Goal: Task Accomplishment & Management: Use online tool/utility

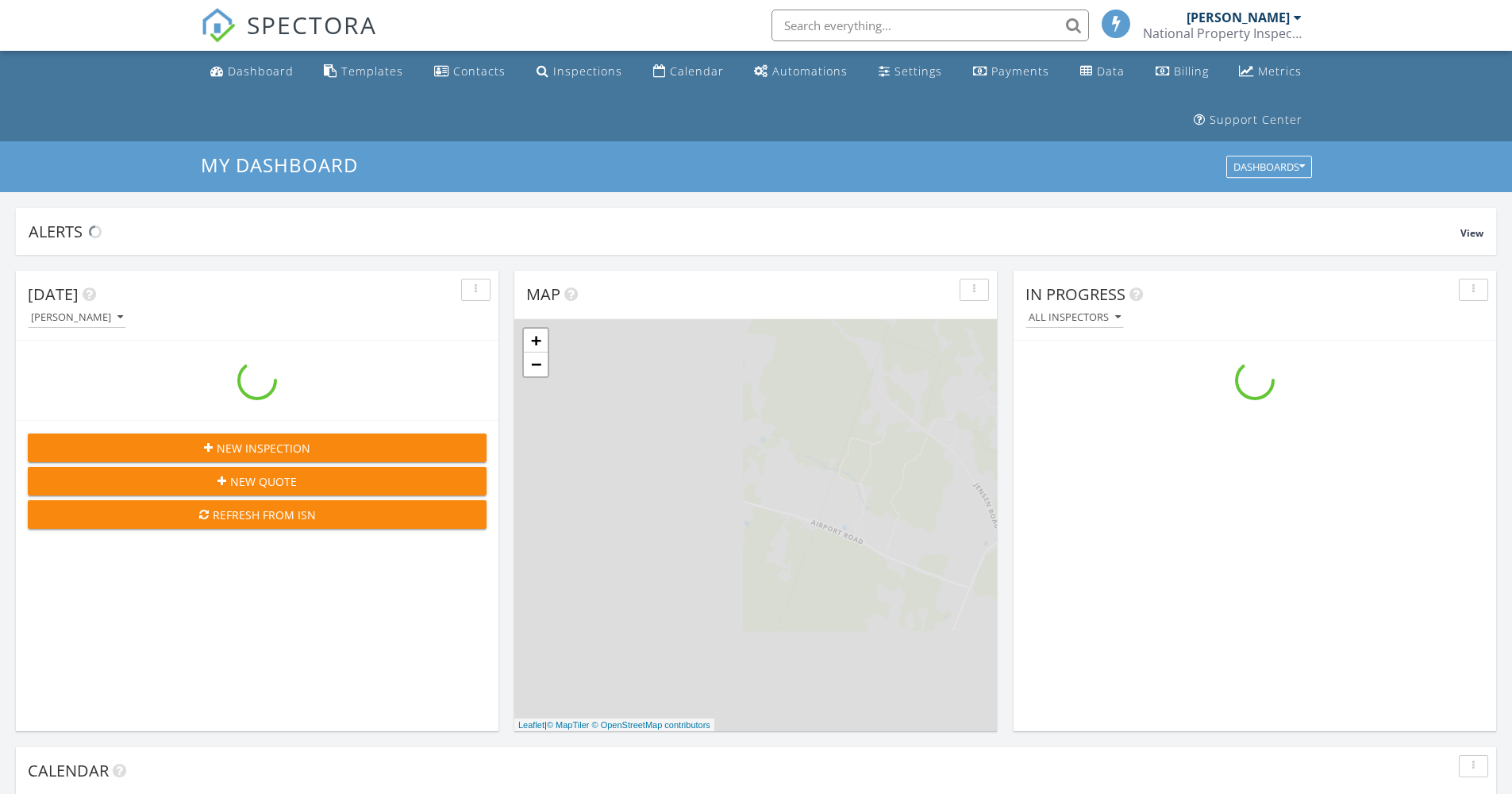
scroll to position [1470, 1537]
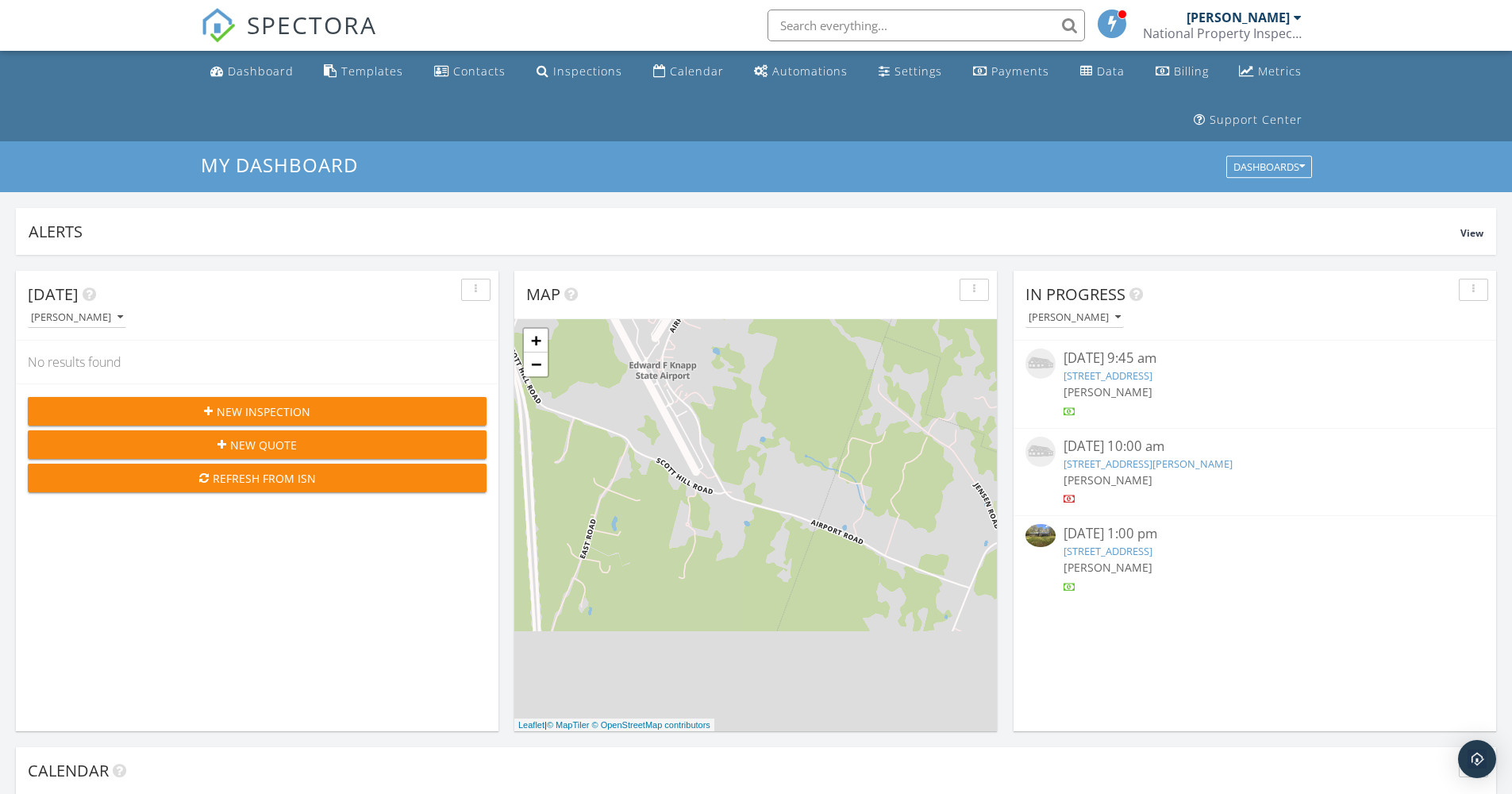
click at [1098, 371] on link "15 Grandview Terrace, Montpelier , VT 05602" at bounding box center [1108, 375] width 89 height 15
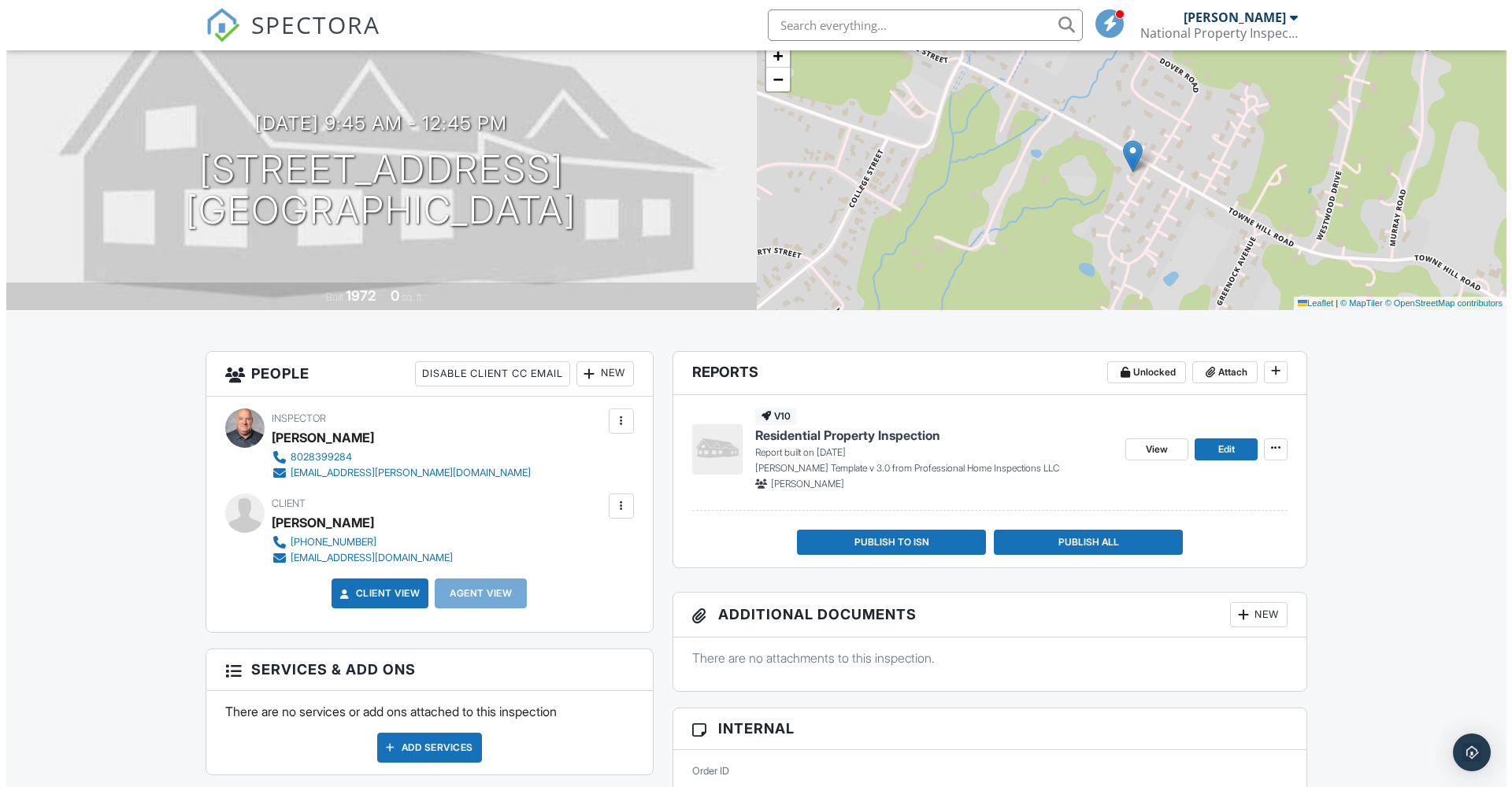
scroll to position [162, 0]
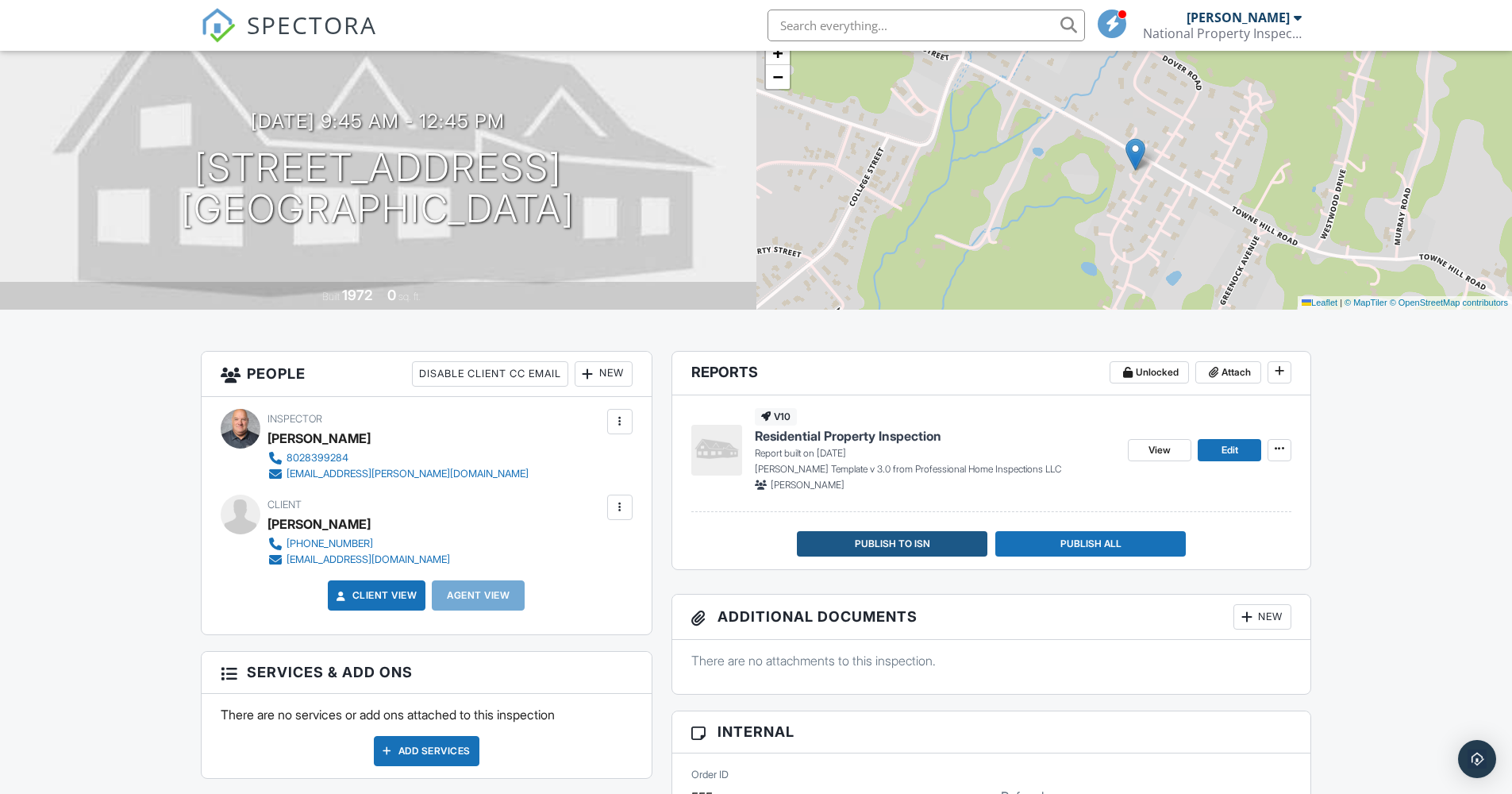
click at [922, 544] on span "Publish to ISN" at bounding box center [892, 544] width 75 height 15
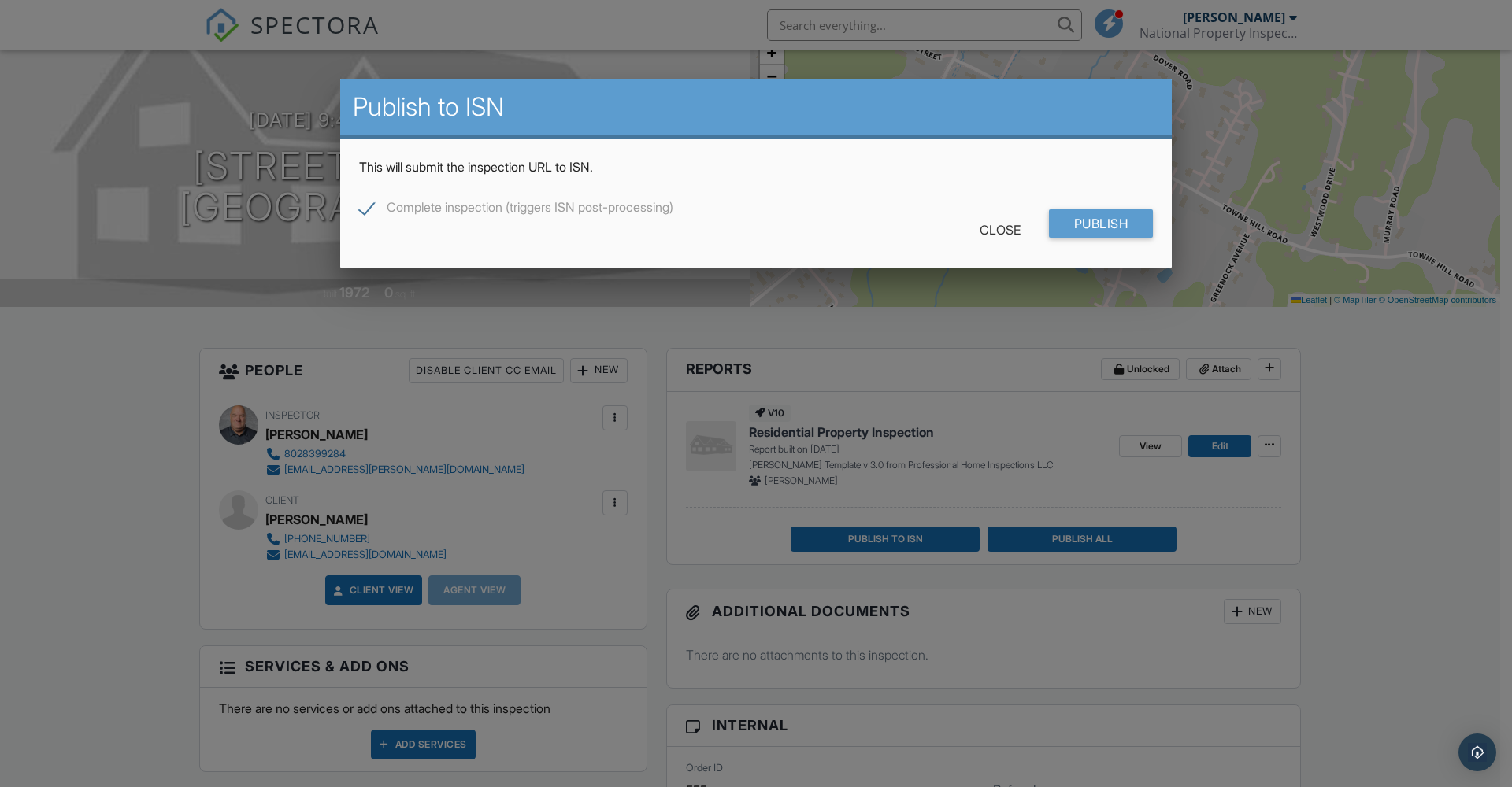
click at [368, 207] on label "Complete inspection (triggers ISN post-processing)" at bounding box center [516, 210] width 314 height 20
checkbox input "false"
click at [1096, 227] on input "Publish" at bounding box center [1101, 223] width 105 height 29
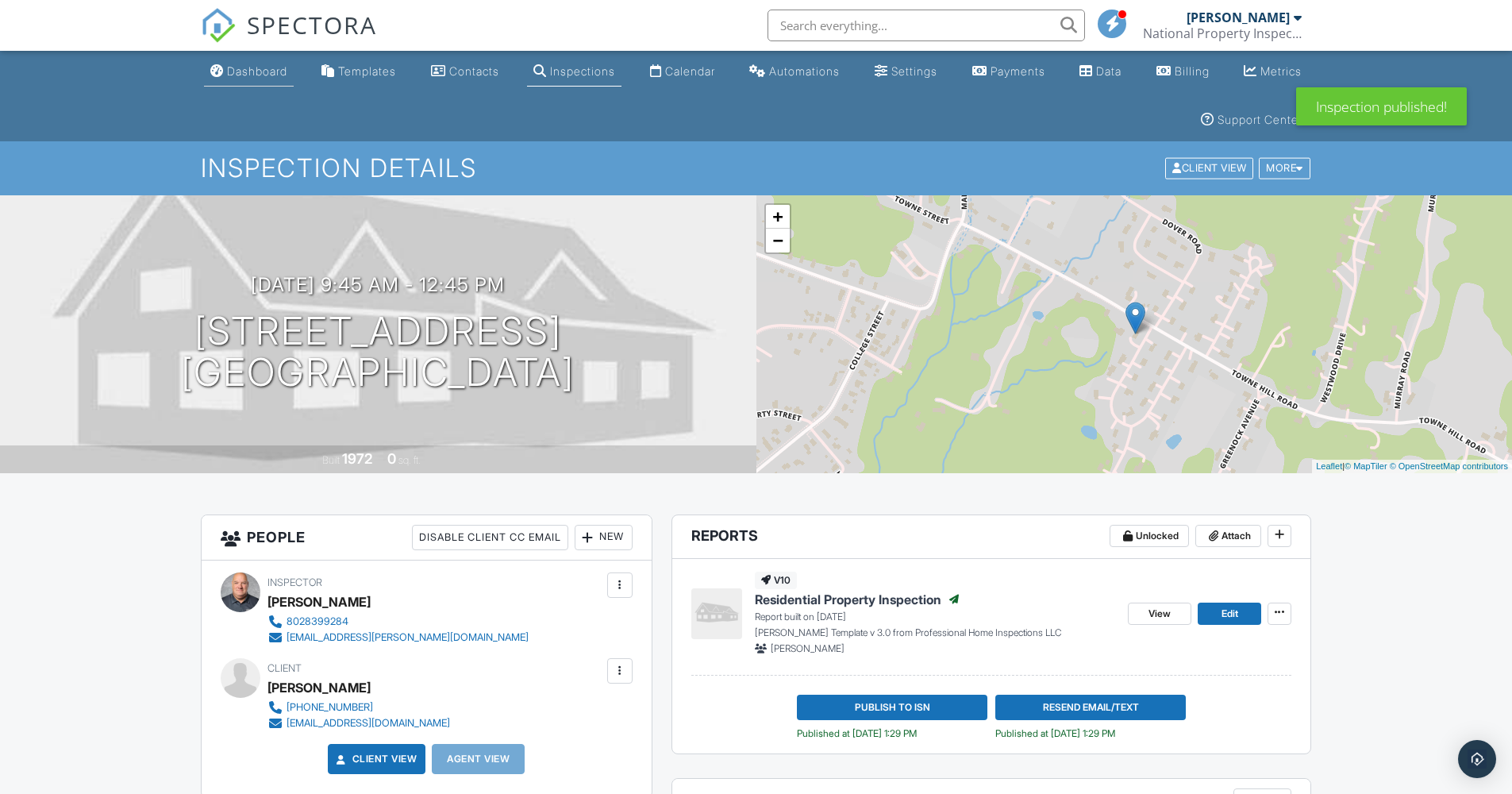
click at [247, 74] on div "Dashboard" at bounding box center [257, 72] width 60 height 14
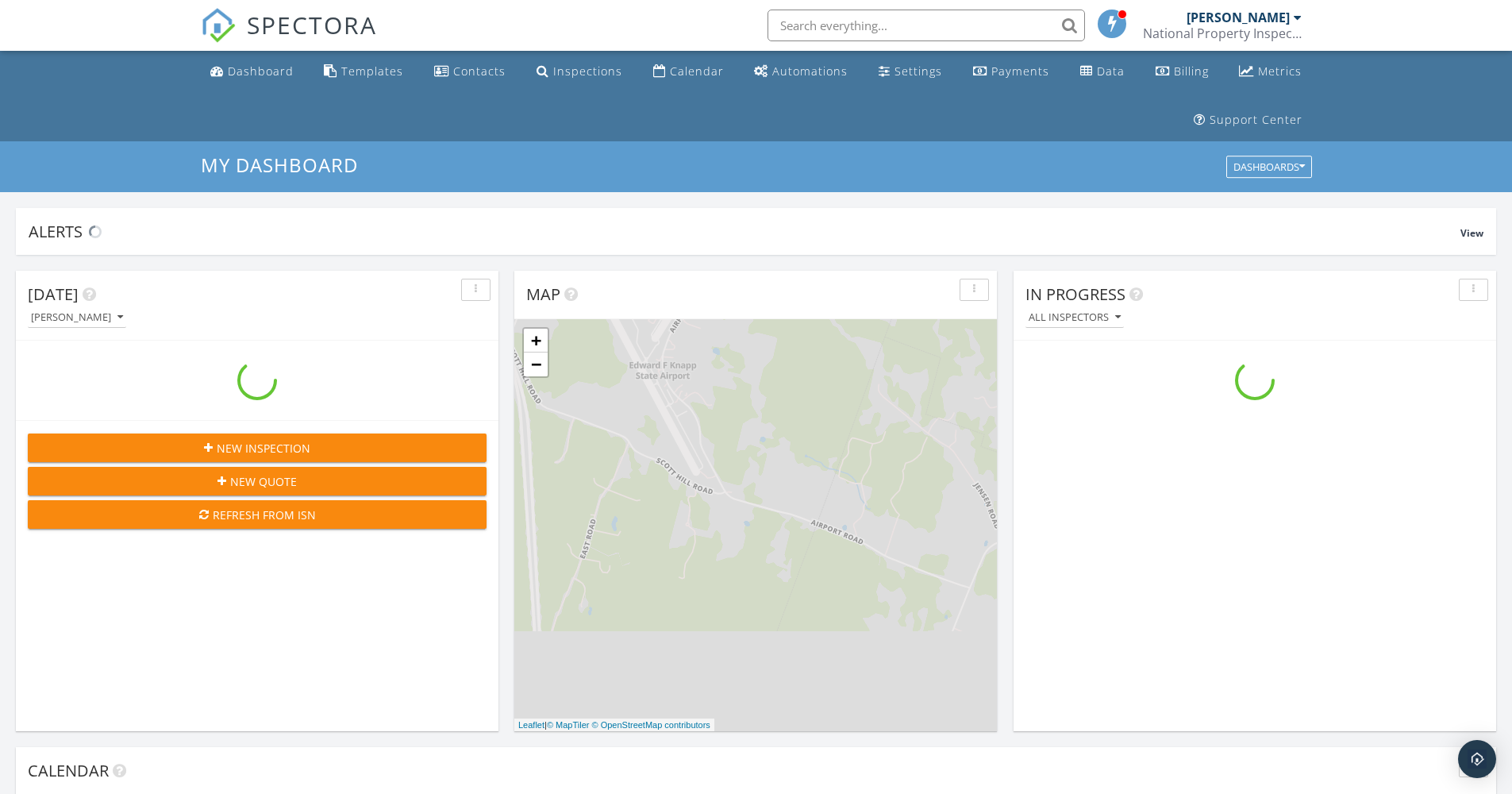
scroll to position [1470, 1537]
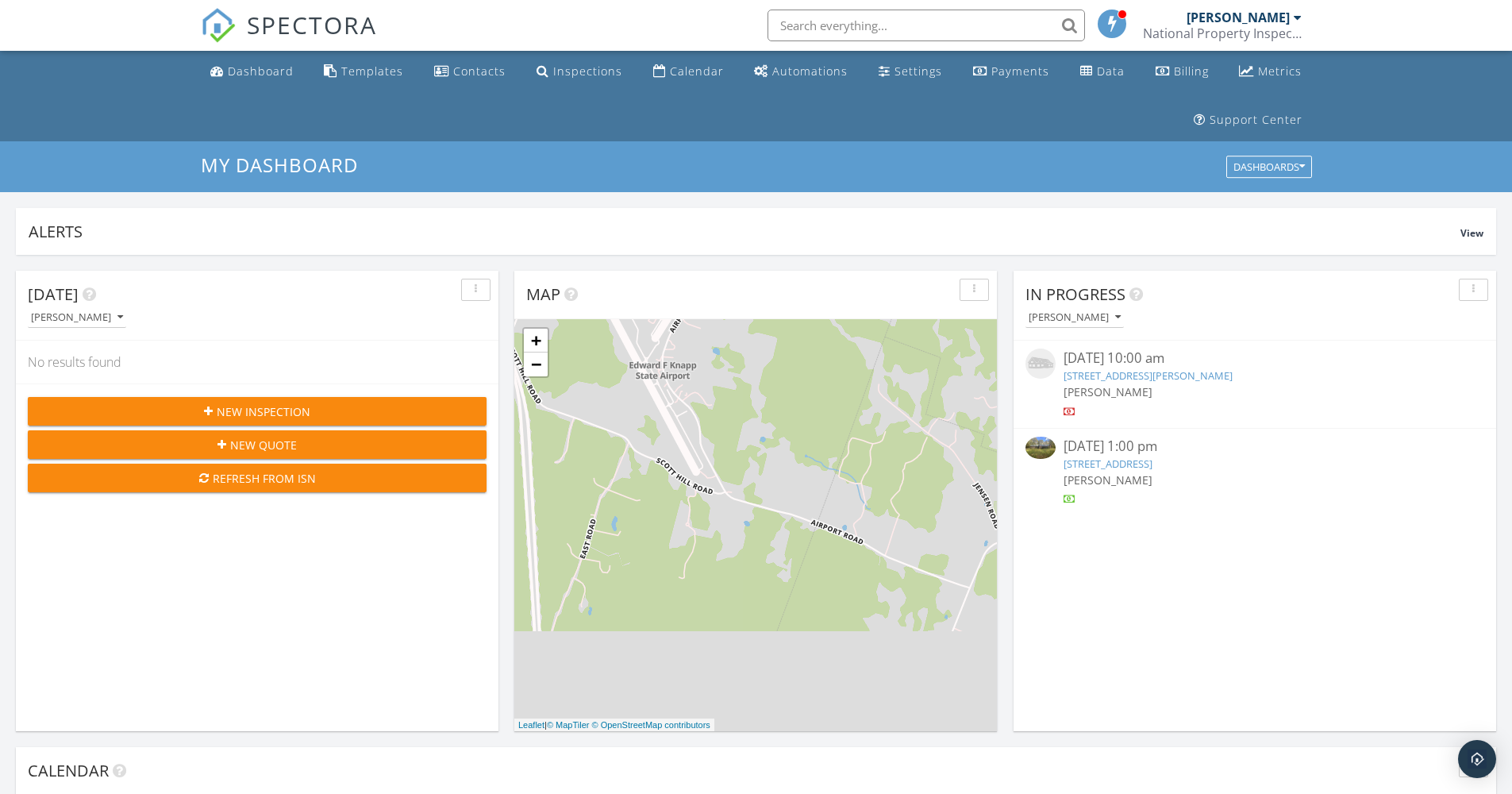
click at [1096, 460] on link "41 Woodlawn Dr, Hartford , VT 05001" at bounding box center [1108, 463] width 89 height 15
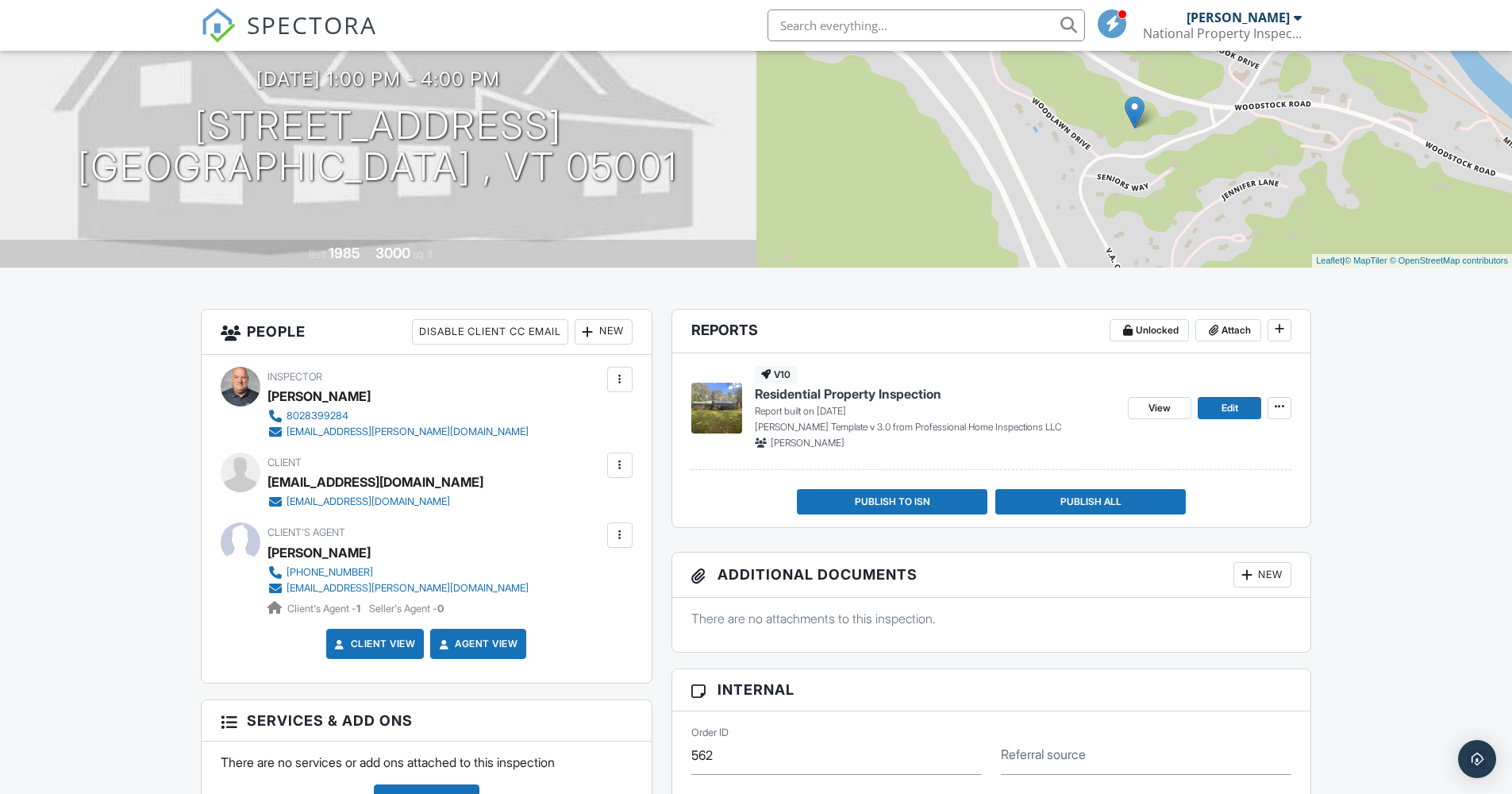
scroll to position [209, 0]
